Goal: Information Seeking & Learning: Learn about a topic

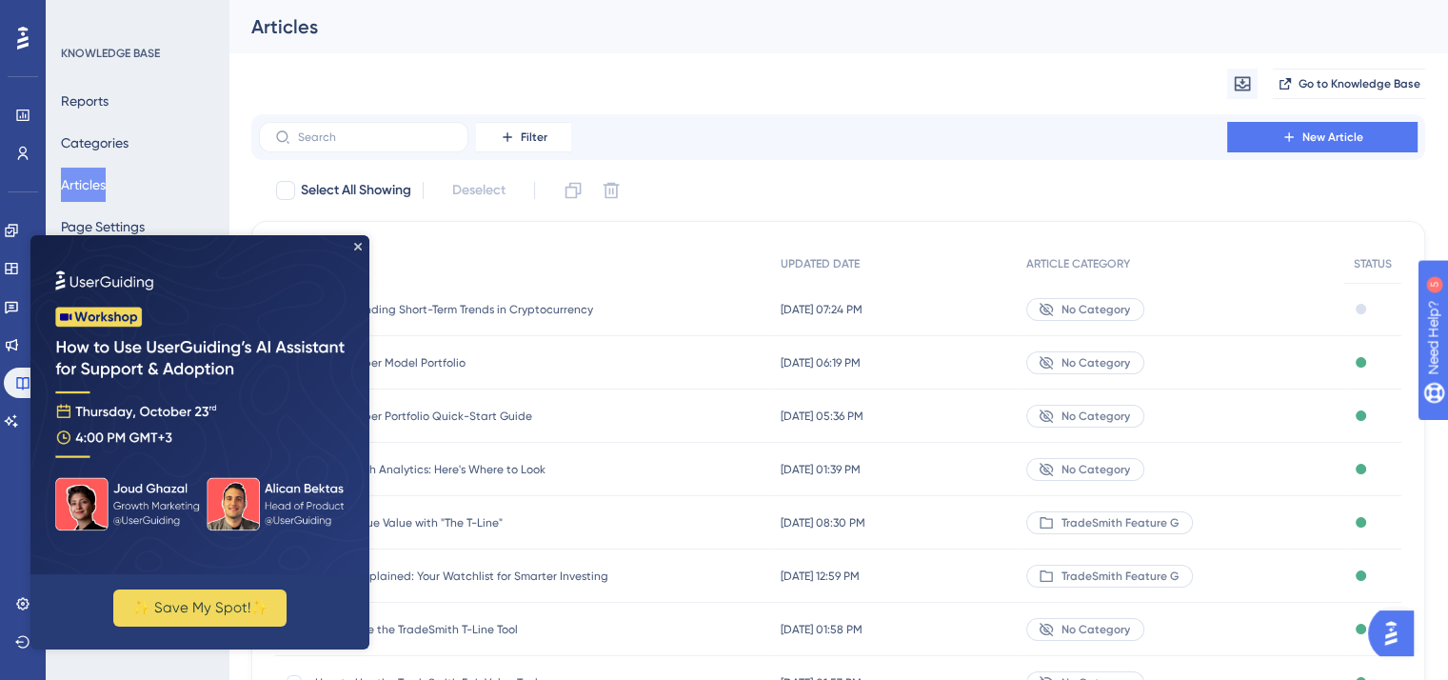
click at [362, 249] on img at bounding box center [199, 404] width 339 height 339
click at [358, 247] on icon "Close Preview" at bounding box center [358, 247] width 8 height 8
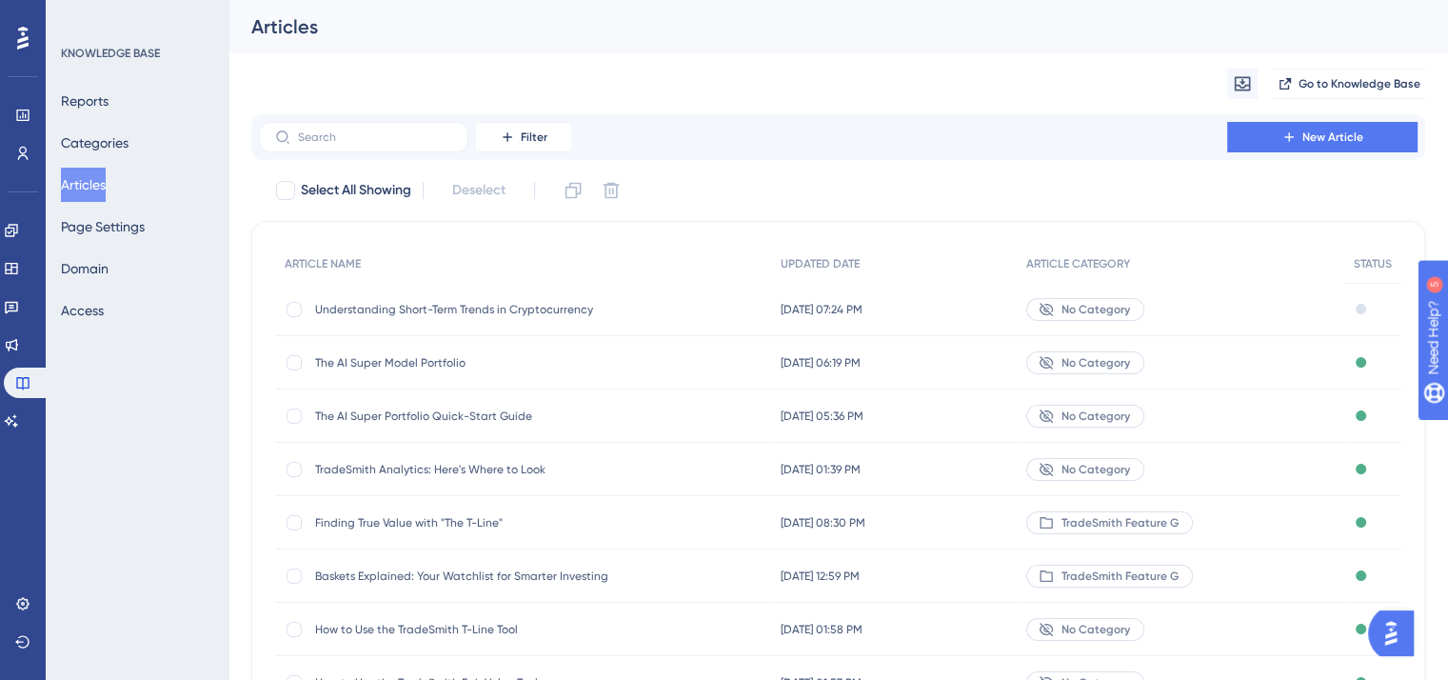
click at [442, 413] on span "The AI Super Portfolio Quick-Start Guide" at bounding box center [467, 415] width 305 height 15
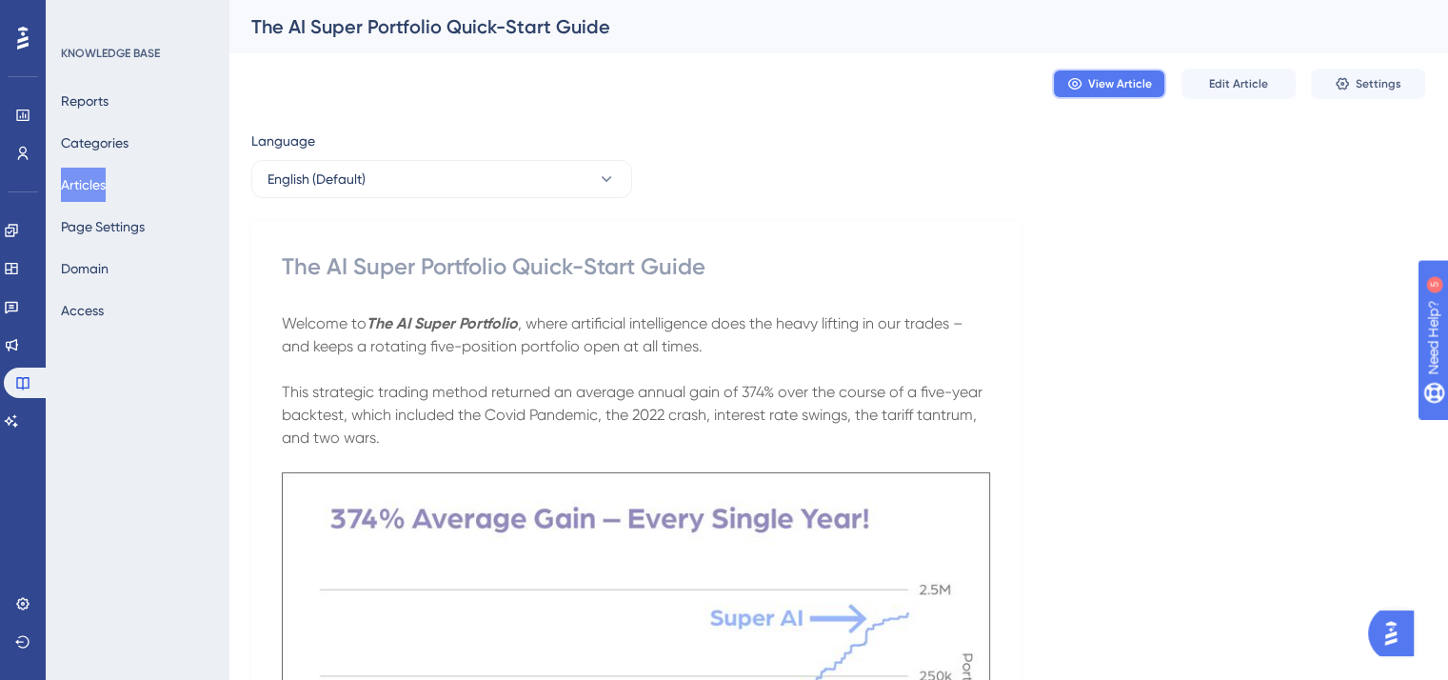
click at [1100, 84] on span "View Article" at bounding box center [1120, 83] width 64 height 15
click at [84, 182] on button "Articles" at bounding box center [83, 185] width 45 height 34
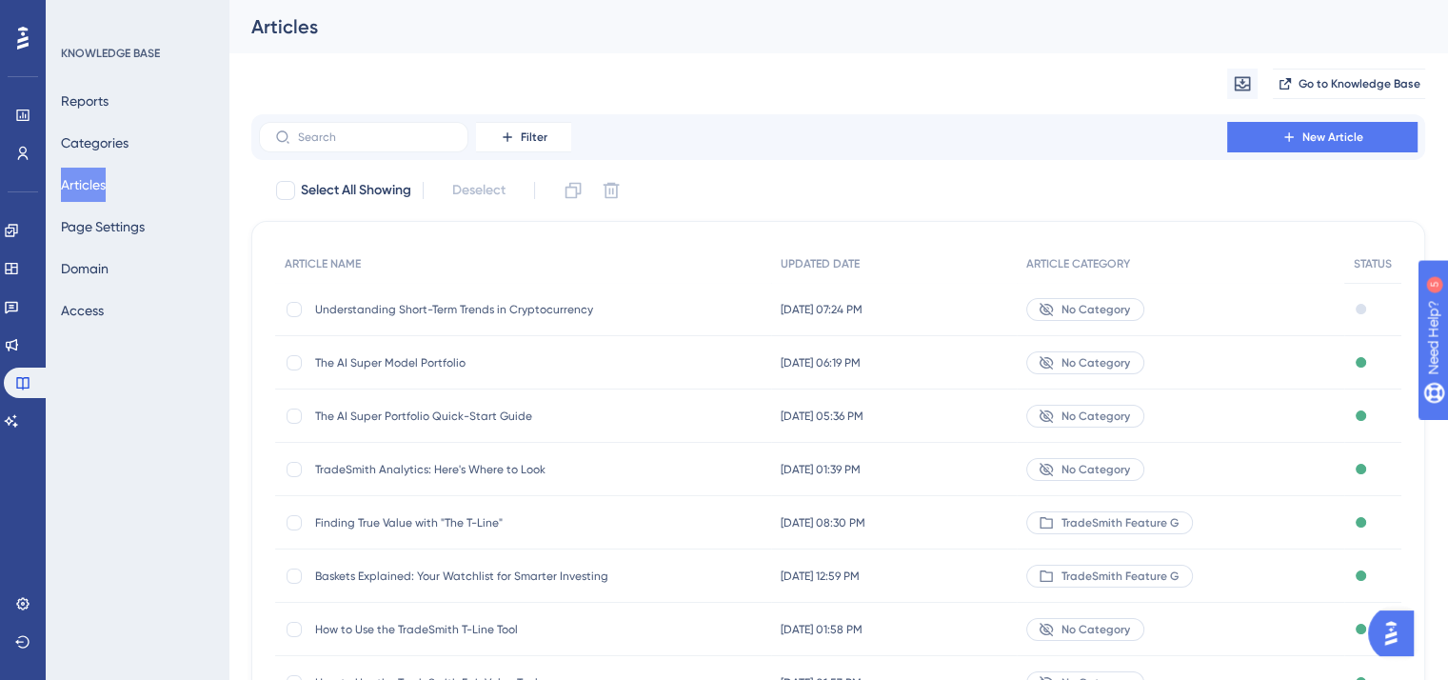
click at [392, 362] on span "The AI Super Model Portfolio" at bounding box center [467, 362] width 305 height 15
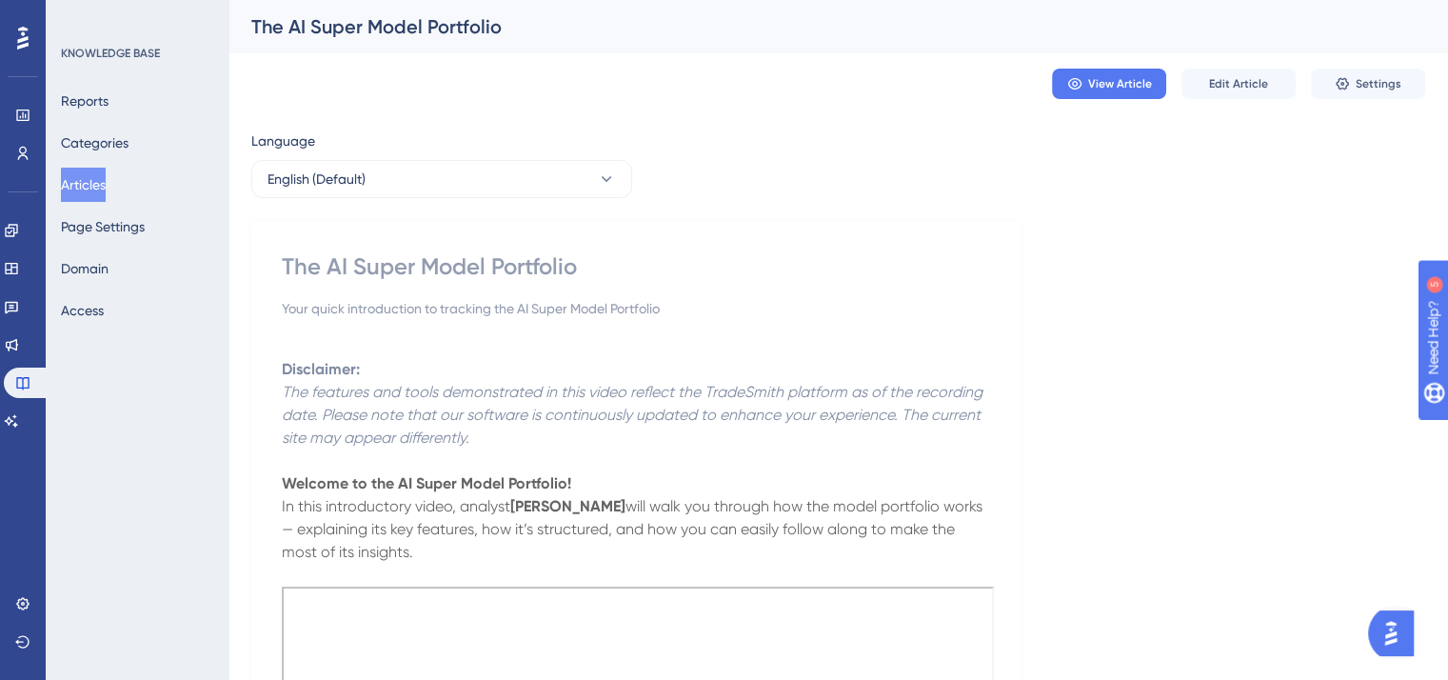
click at [1232, 83] on span "Edit Article" at bounding box center [1238, 83] width 59 height 15
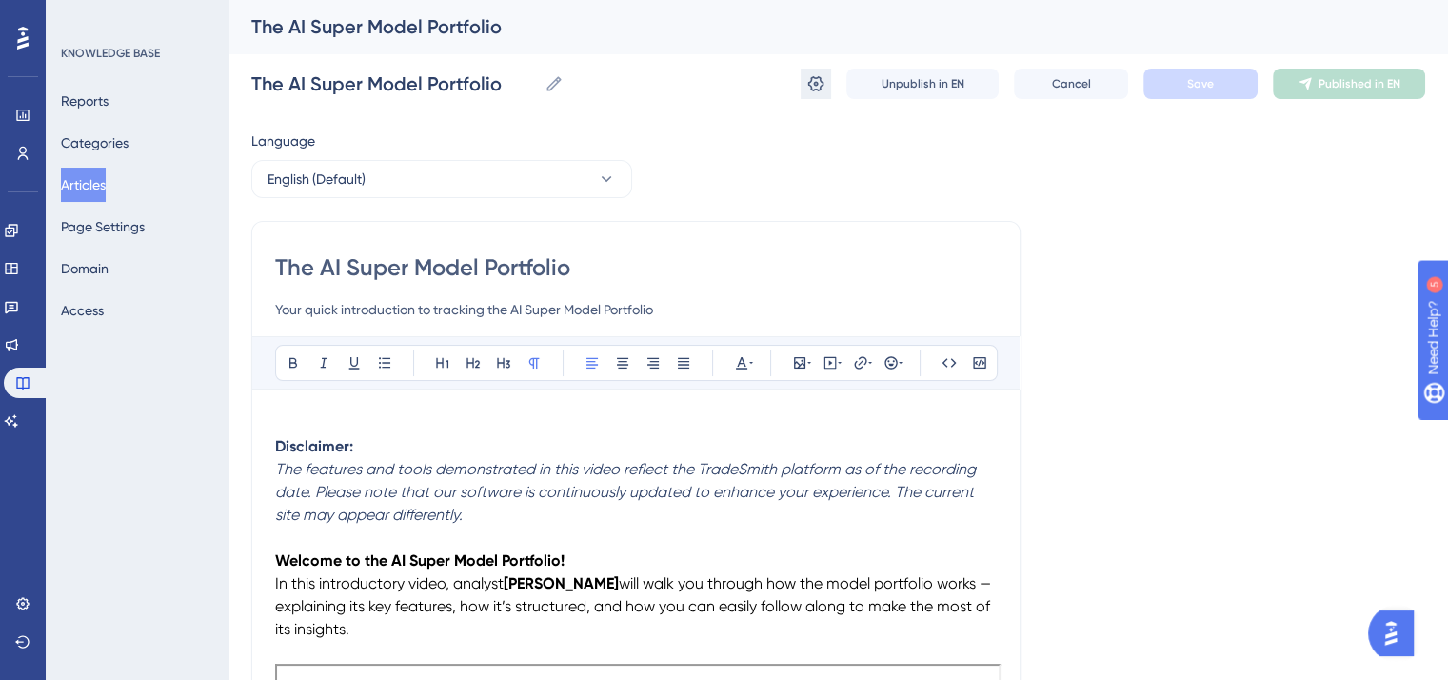
click at [814, 82] on icon at bounding box center [816, 83] width 16 height 15
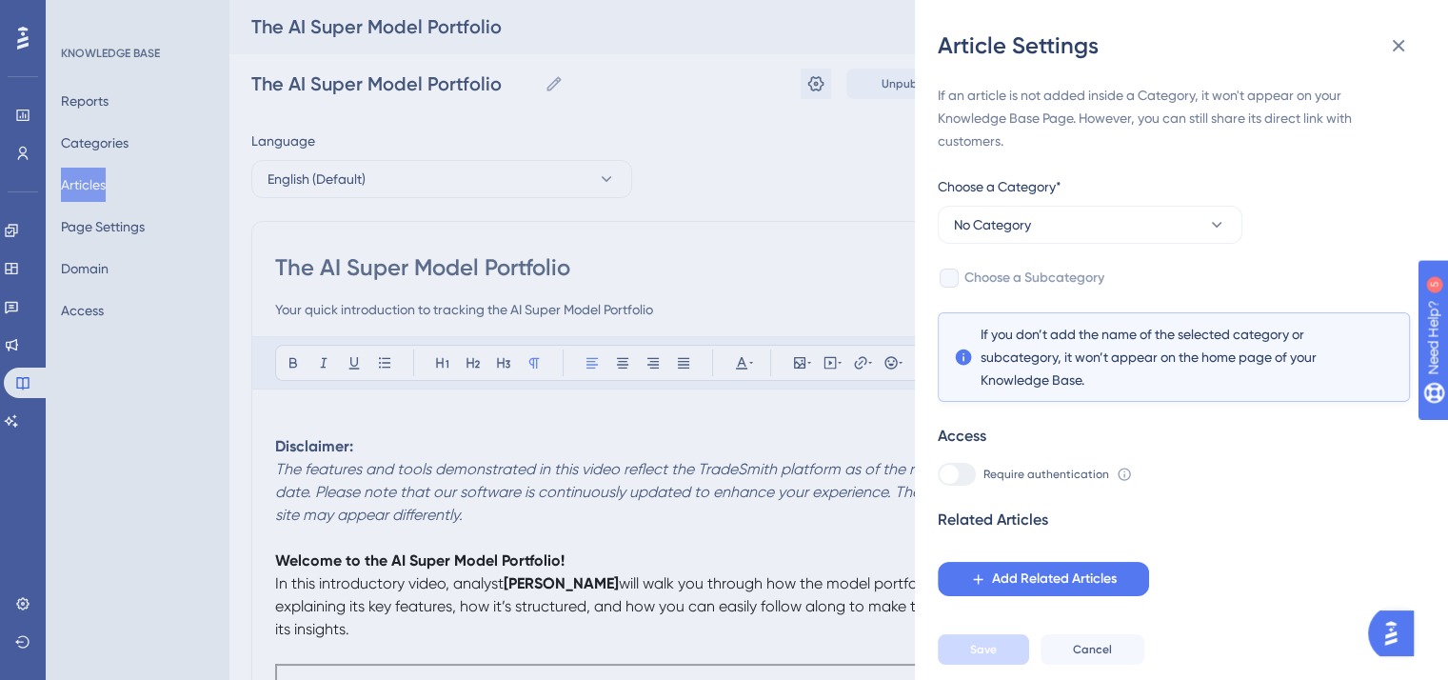
click at [788, 250] on div "Article Settings If an article is not added inside a Category, it won't appear …" at bounding box center [724, 340] width 1448 height 680
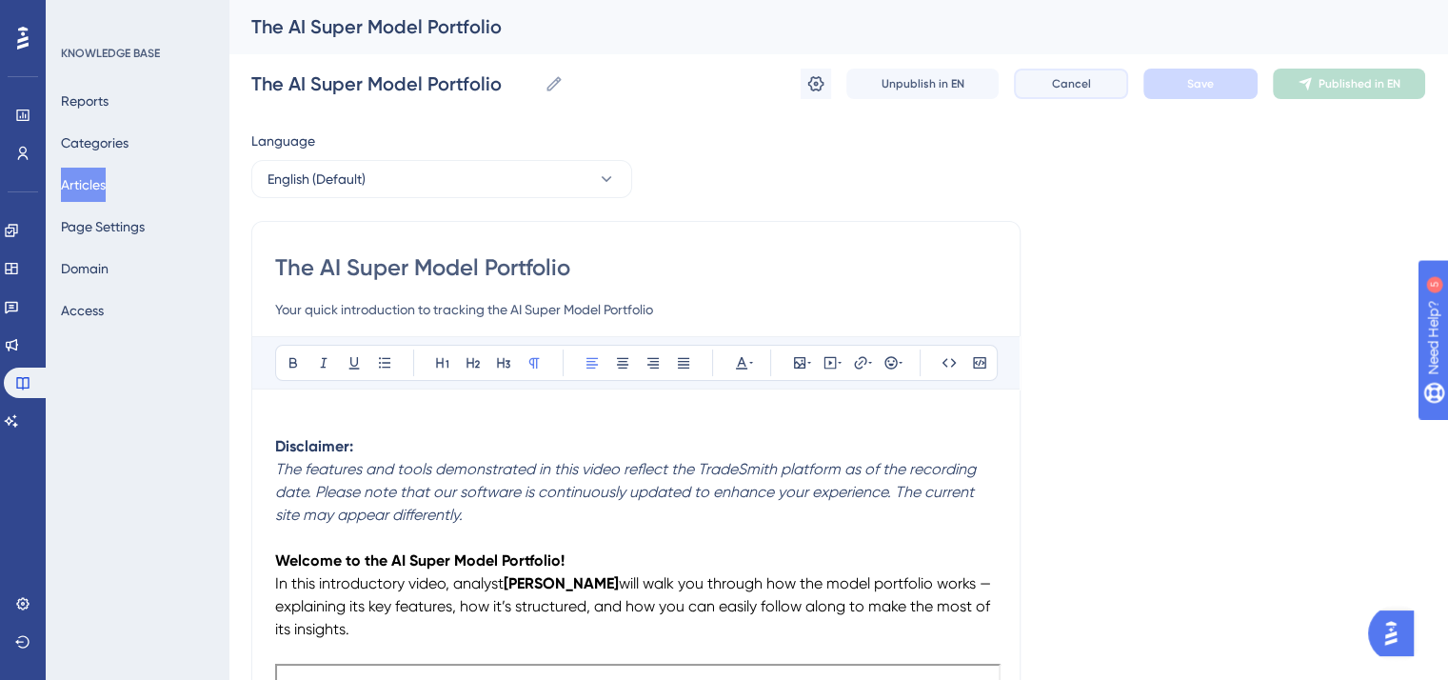
click at [1098, 77] on button "Cancel" at bounding box center [1071, 84] width 114 height 30
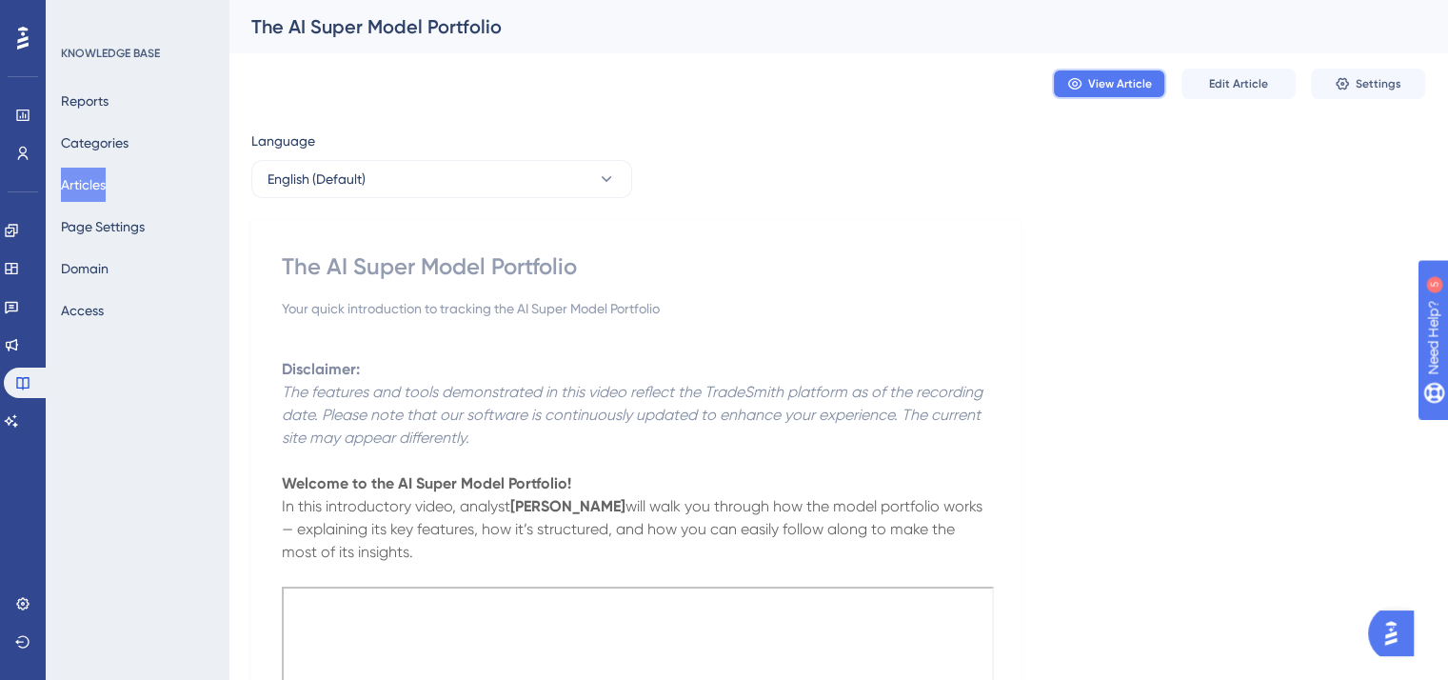
click at [1142, 85] on span "View Article" at bounding box center [1120, 83] width 64 height 15
